Goal: Transaction & Acquisition: Purchase product/service

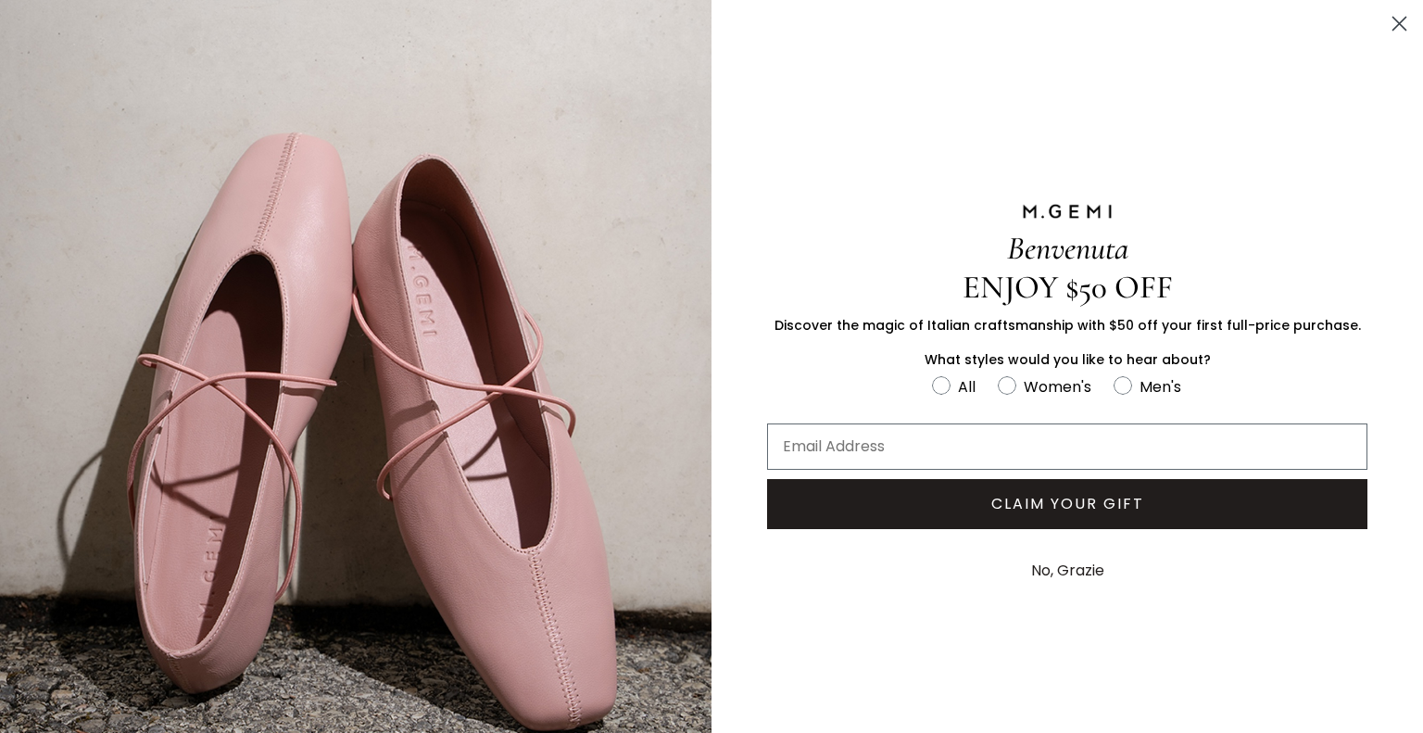
click at [1393, 20] on icon "Close dialog" at bounding box center [1399, 24] width 13 height 13
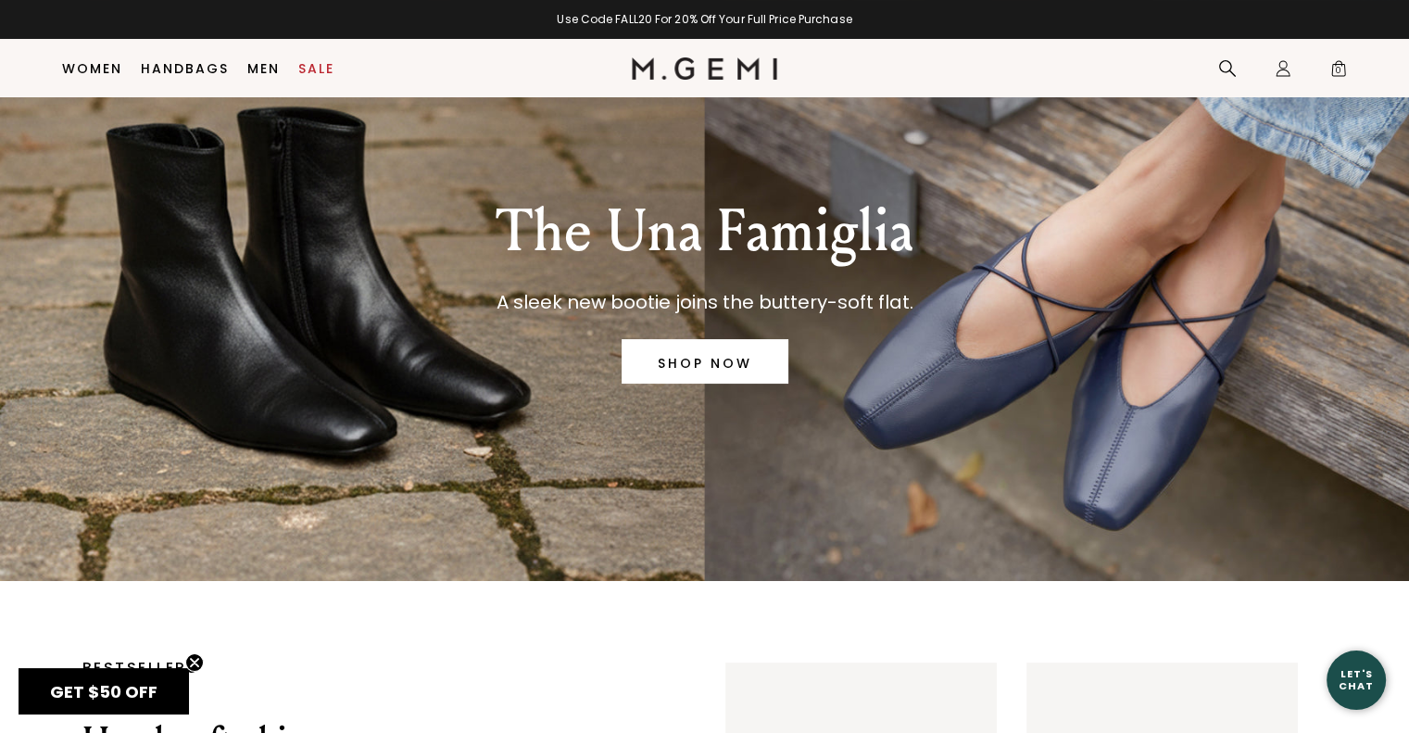
scroll to position [104, 0]
click at [284, 327] on div "The Una Famiglia A sleek new bootie joins the buttery-soft flat. SHOP NOW" at bounding box center [704, 287] width 1291 height 587
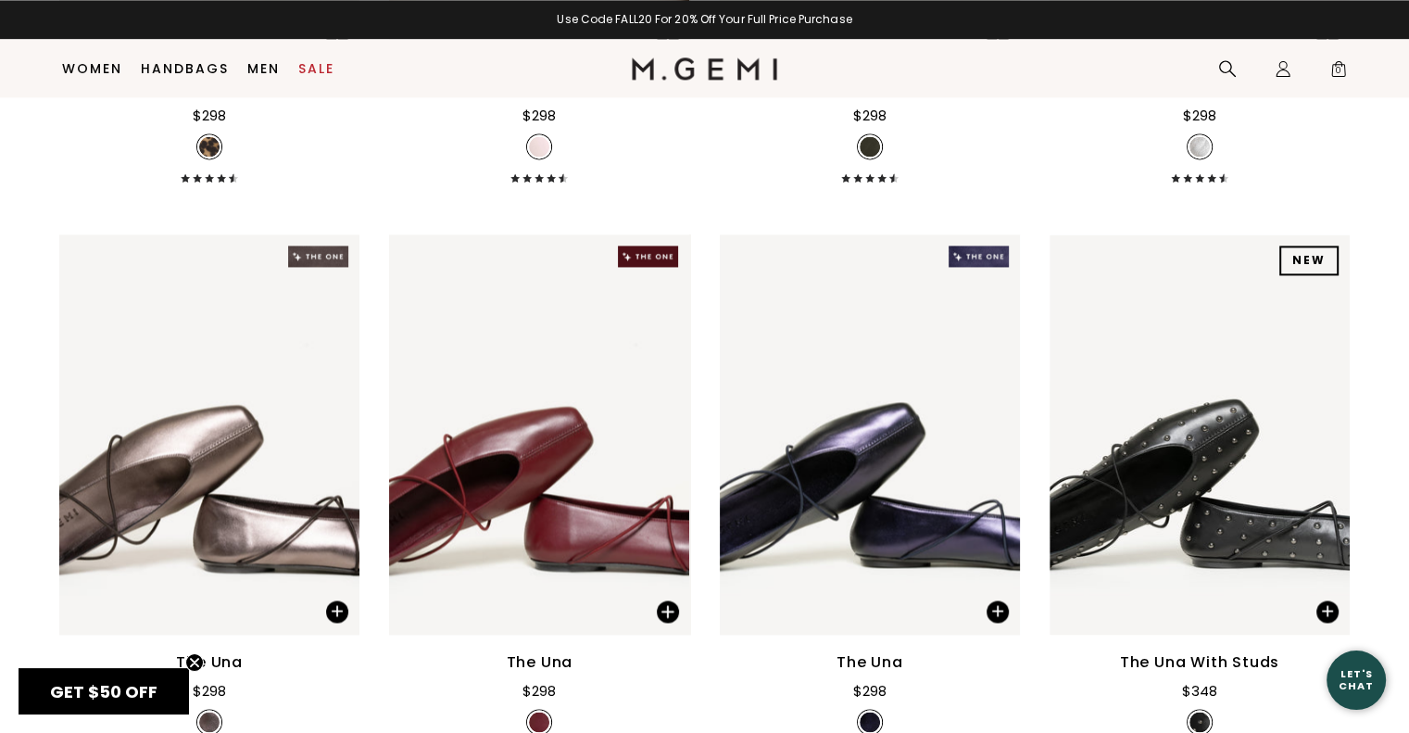
scroll to position [2709, 0]
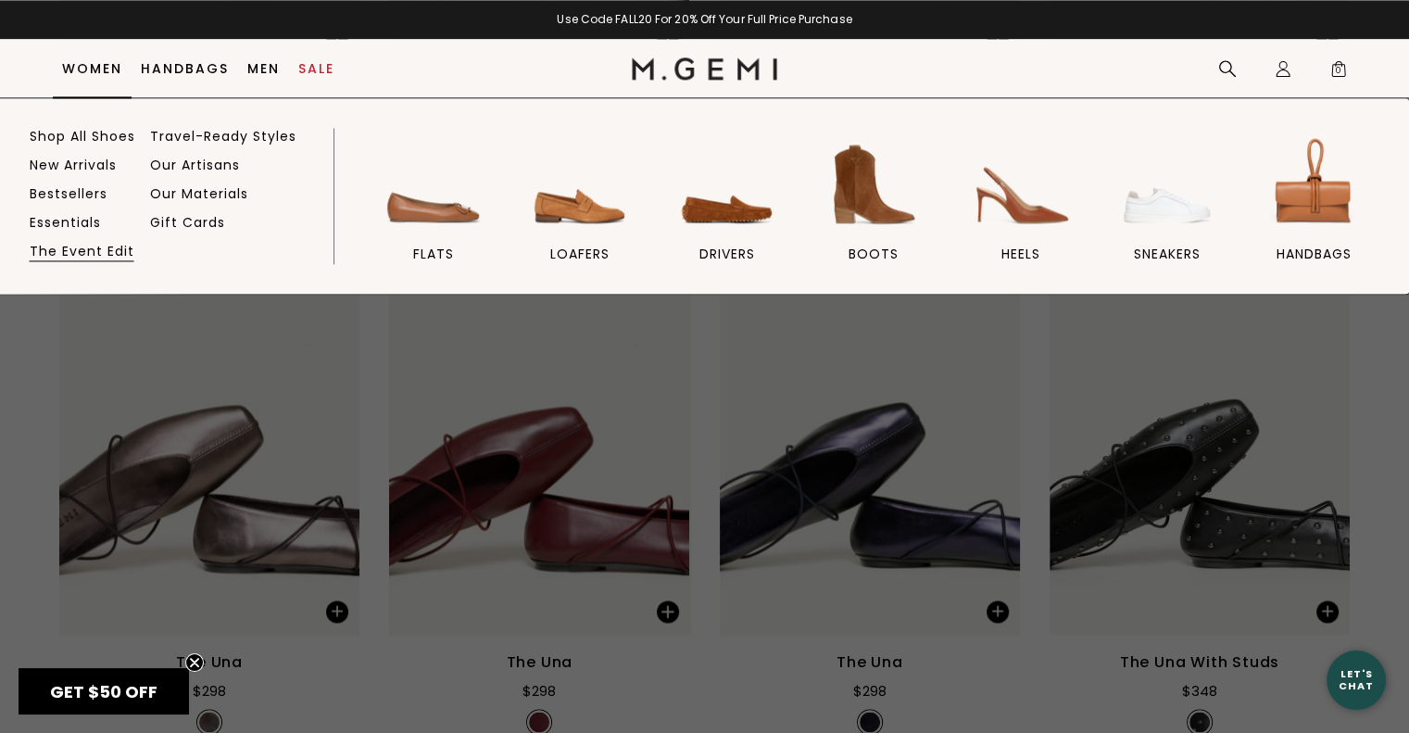
click at [72, 247] on link "The Event Edit" at bounding box center [82, 251] width 105 height 17
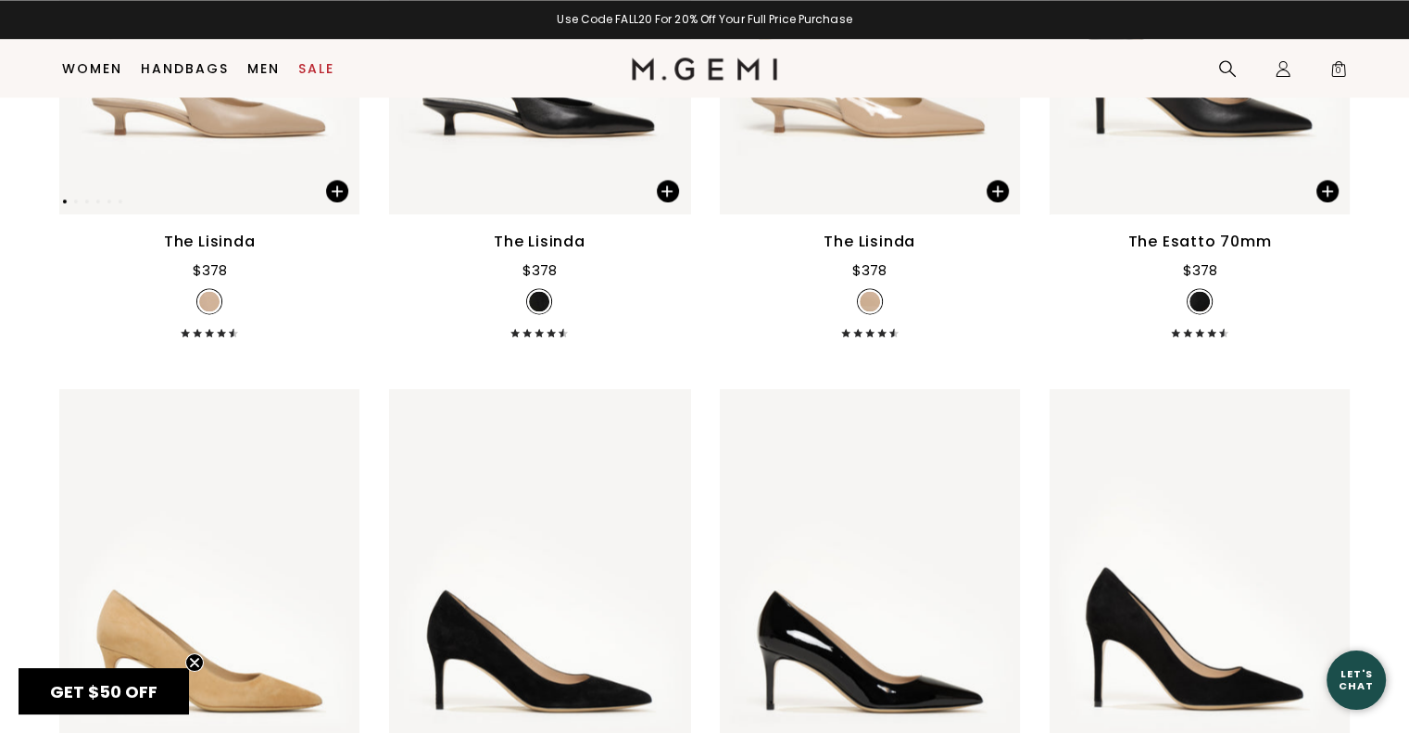
scroll to position [2906, 0]
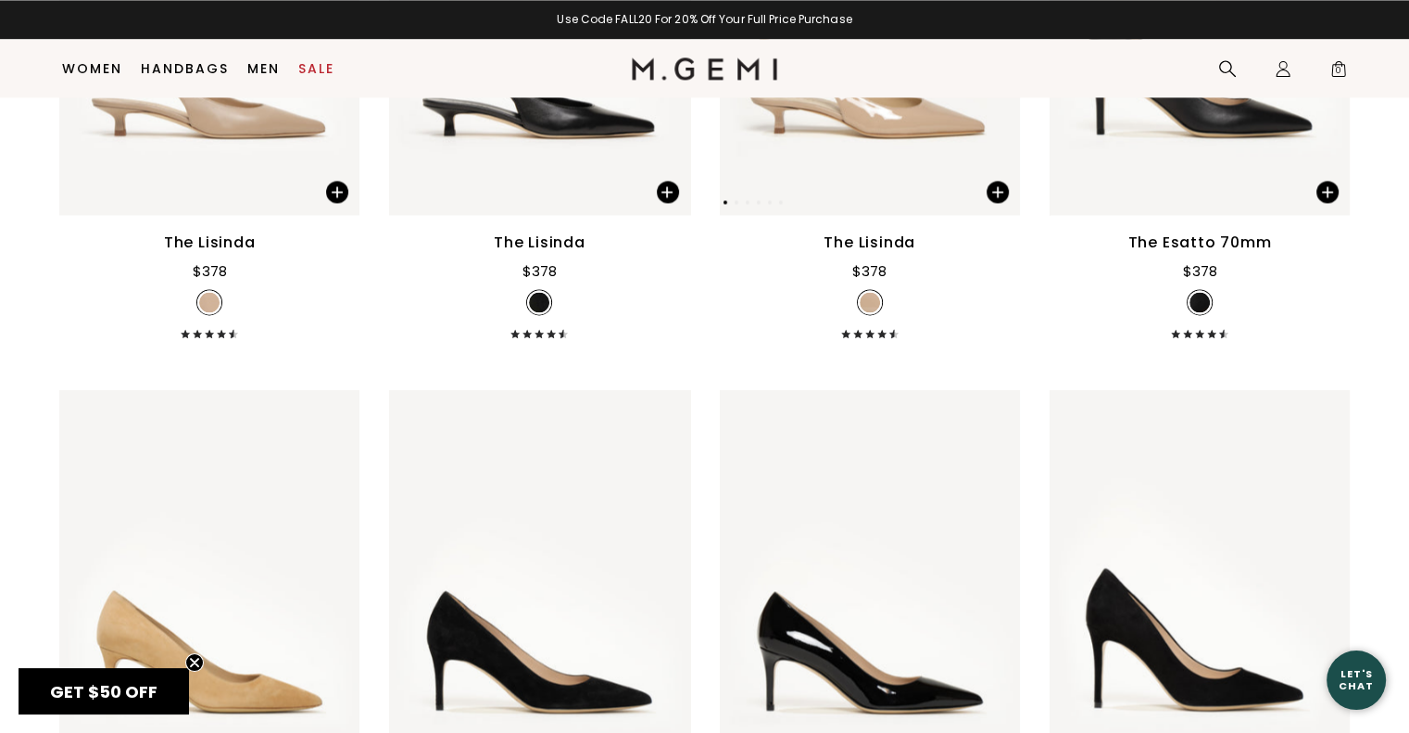
click at [901, 139] on img at bounding box center [870, 15] width 300 height 400
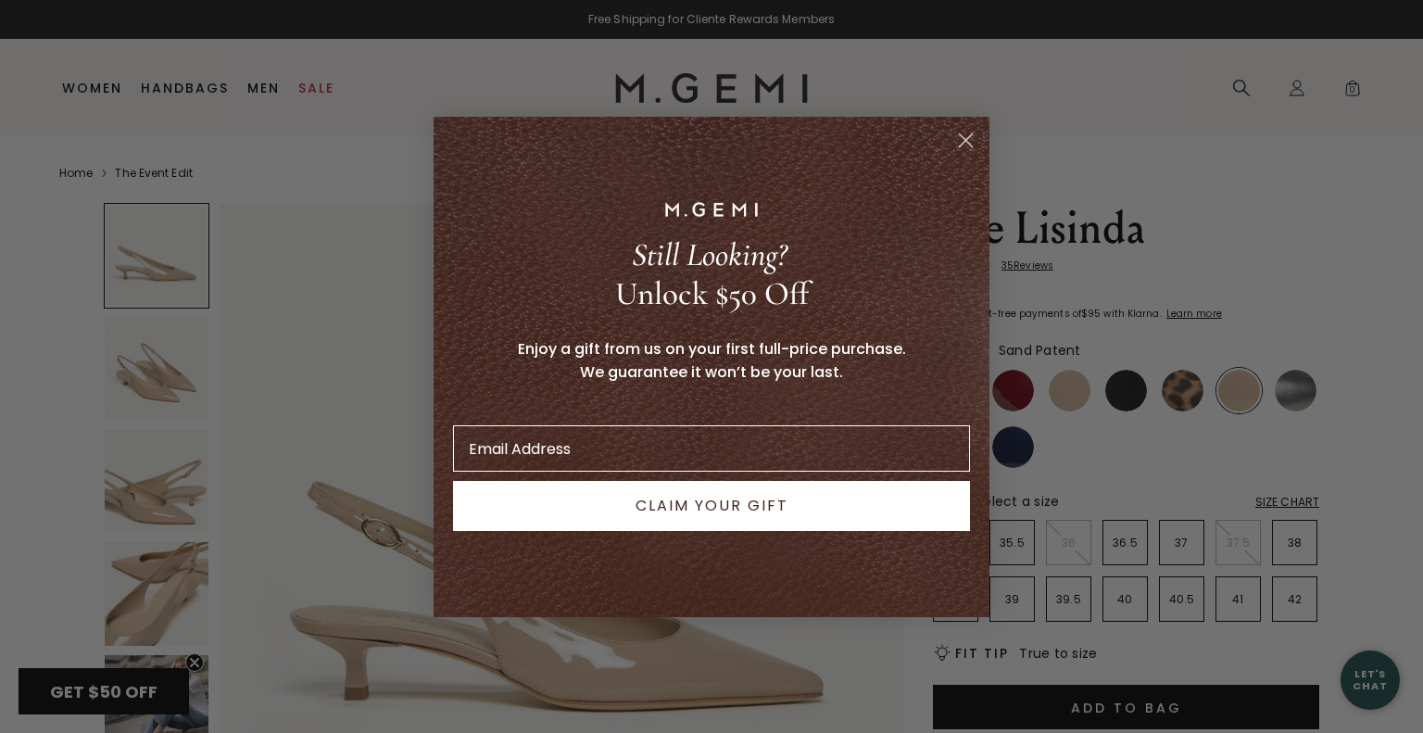
click at [958, 136] on circle "Close dialog" at bounding box center [966, 139] width 31 height 31
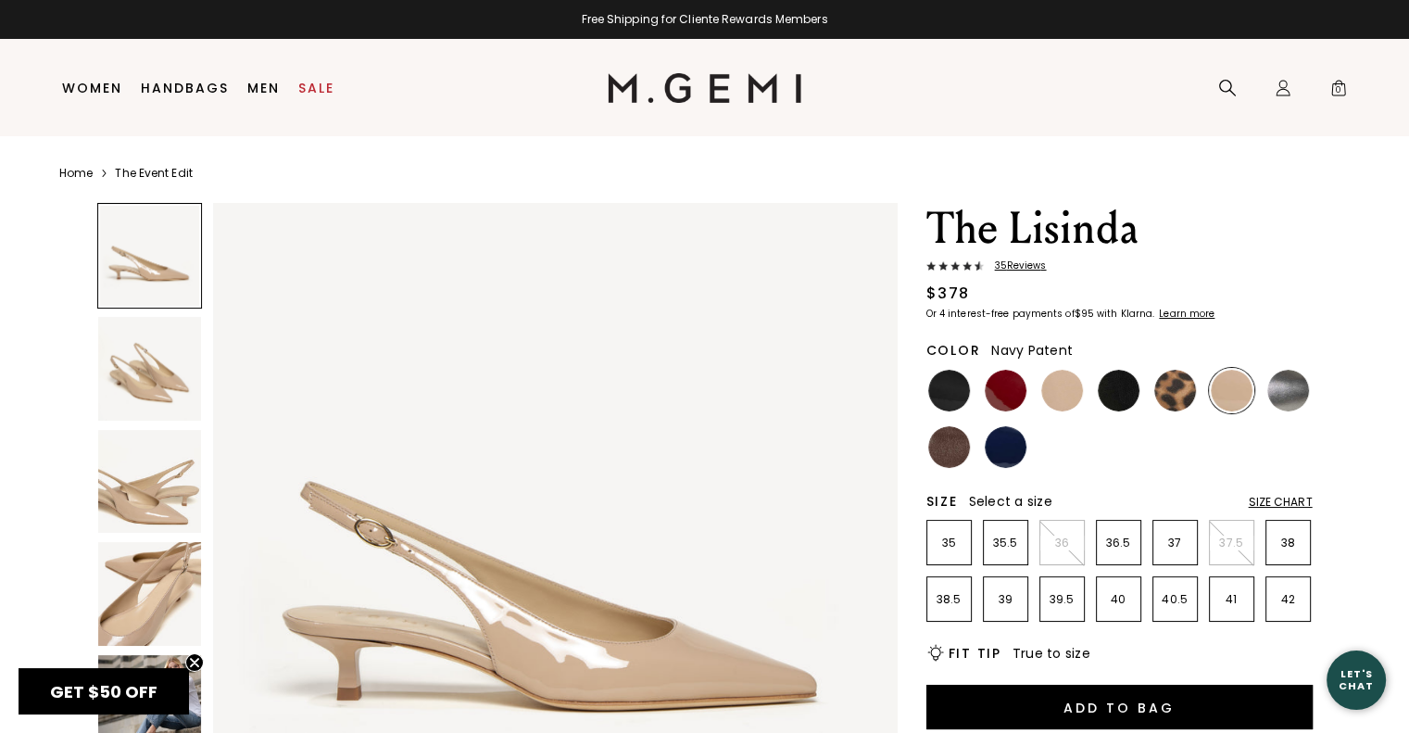
click at [1001, 455] on img at bounding box center [1006, 447] width 42 height 42
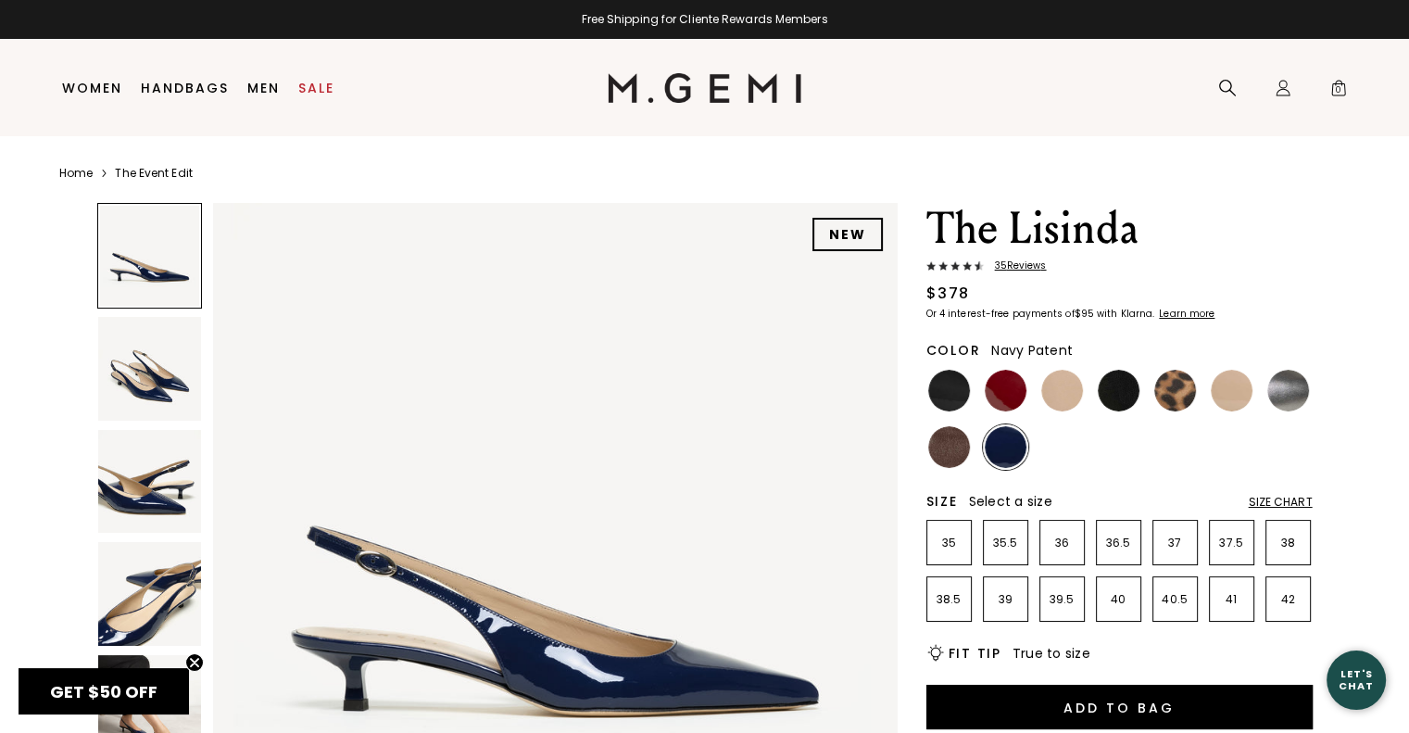
click at [1276, 396] on img at bounding box center [1288, 391] width 42 height 42
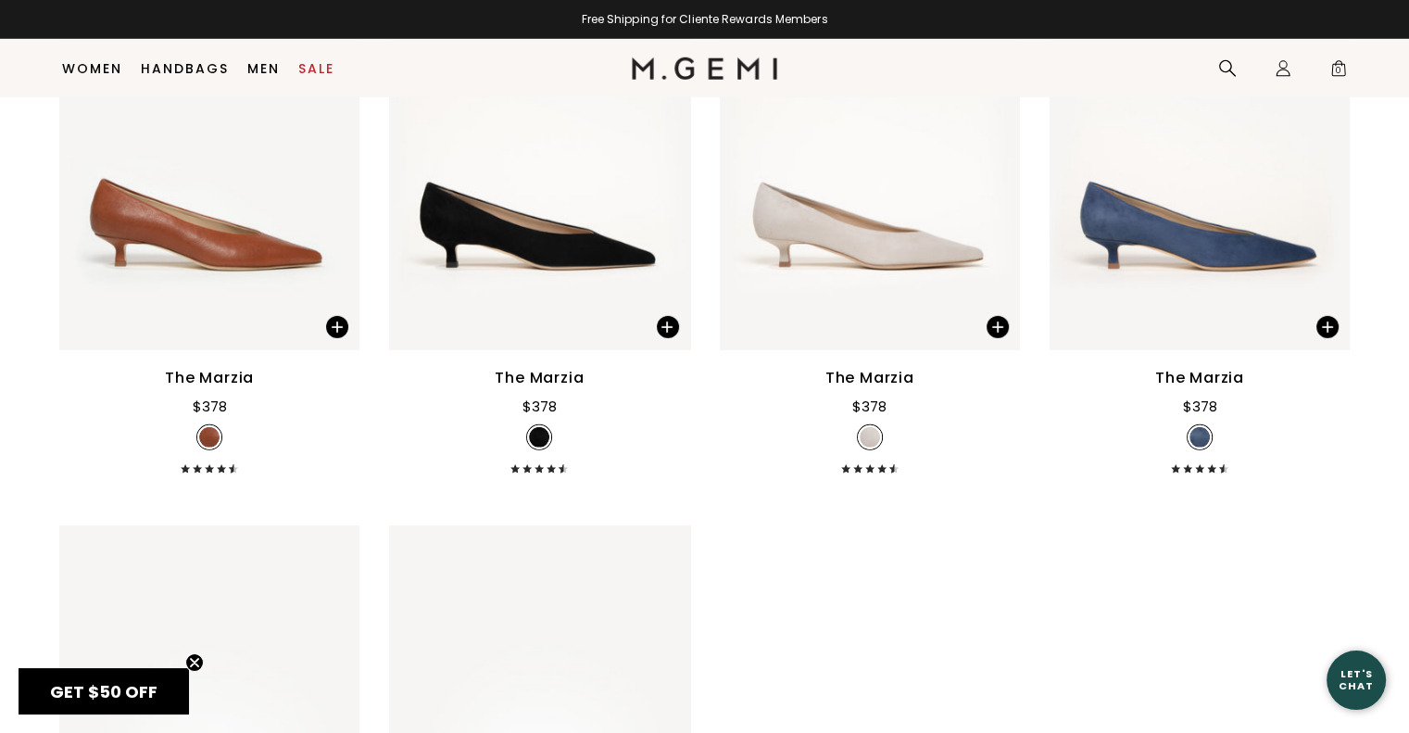
scroll to position [5647, 0]
click at [1329, 153] on img at bounding box center [1325, 151] width 17 height 17
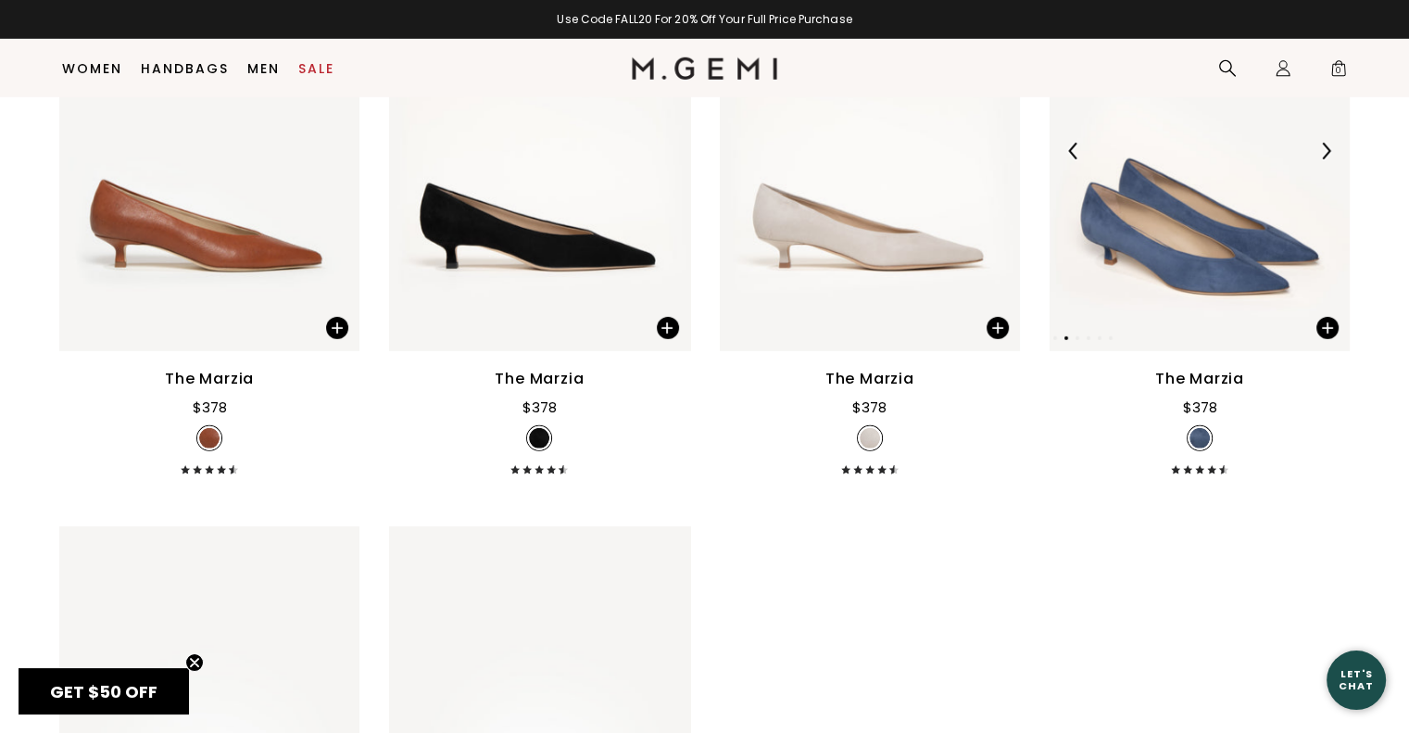
click at [1329, 153] on img at bounding box center [1325, 151] width 17 height 17
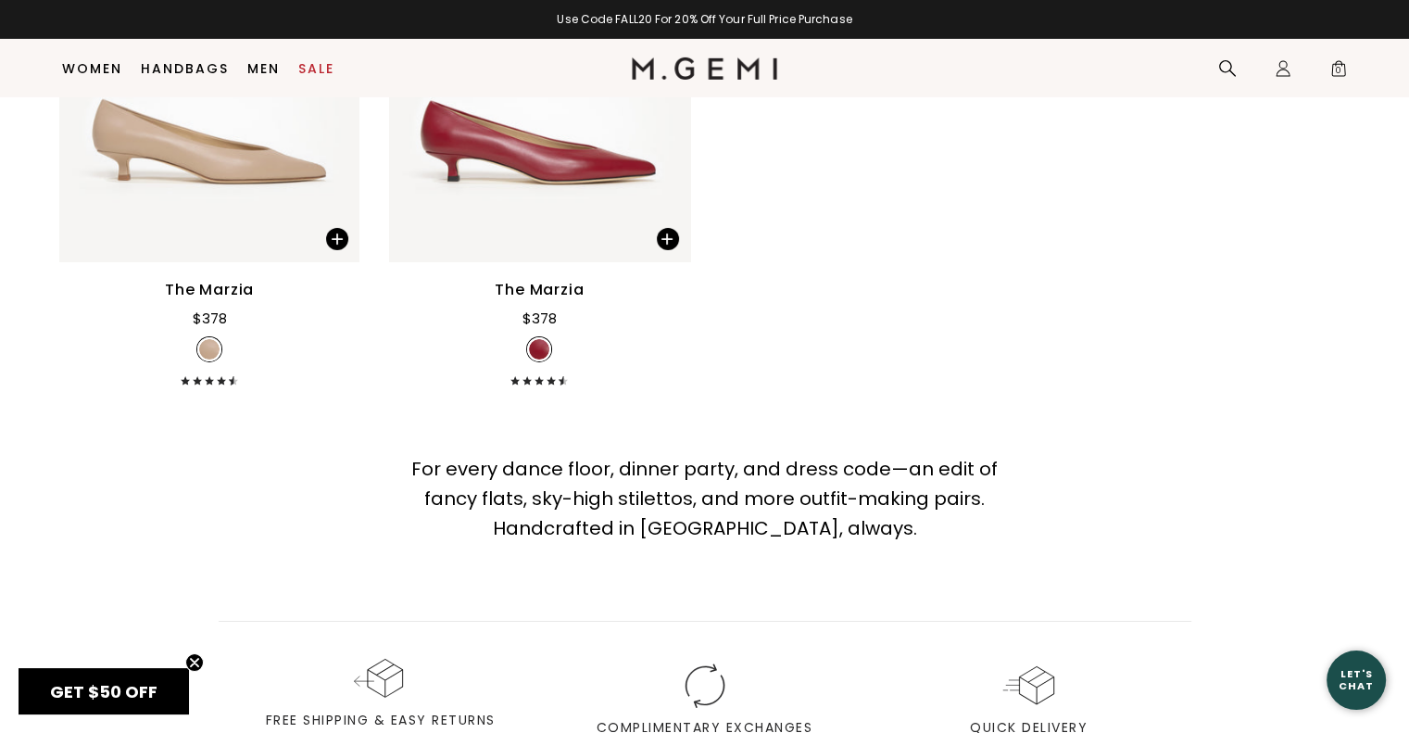
scroll to position [6308, 0]
